Goal: Book appointment/travel/reservation

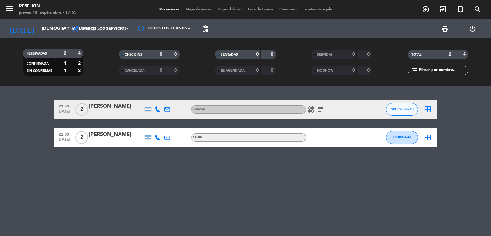
click at [50, 33] on input "[DEMOGRAPHIC_DATA] [DATE]" at bounding box center [69, 29] width 61 height 12
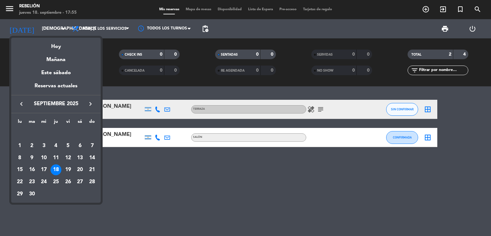
click at [201, 199] on div at bounding box center [245, 118] width 491 height 236
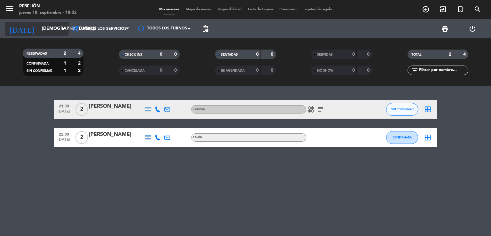
click at [39, 25] on input "[DEMOGRAPHIC_DATA] [DATE]" at bounding box center [69, 29] width 61 height 12
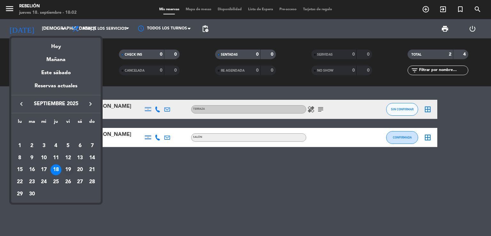
click at [68, 170] on div "19" at bounding box center [68, 169] width 11 height 11
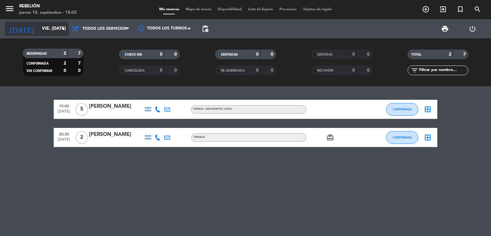
click at [39, 26] on input "vie. [DATE]" at bounding box center [69, 29] width 61 height 12
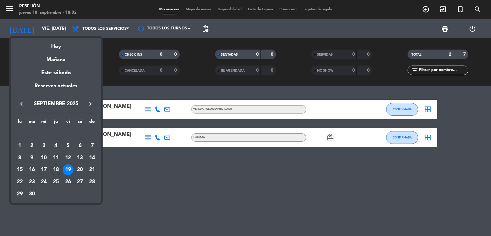
click at [153, 165] on div at bounding box center [245, 118] width 491 height 236
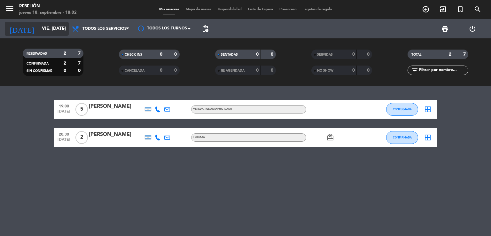
click at [51, 29] on input "vie. [DATE]" at bounding box center [69, 29] width 61 height 12
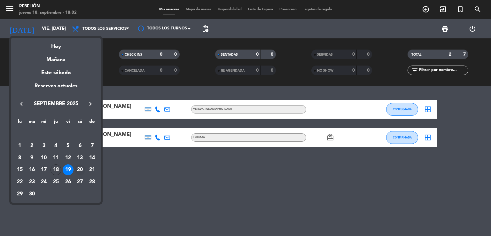
click at [81, 169] on div "20" at bounding box center [79, 169] width 11 height 11
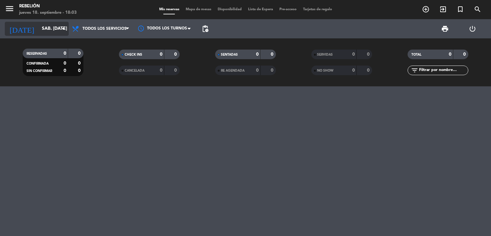
click at [58, 26] on input "sáb. [DATE]" at bounding box center [69, 29] width 61 height 12
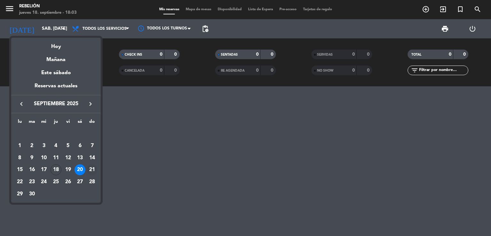
click at [89, 168] on div "21" at bounding box center [92, 169] width 11 height 11
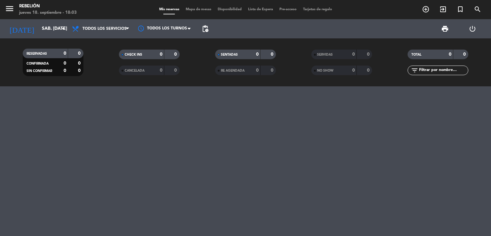
type input "dom. [DATE]"
